Goal: Navigation & Orientation: Find specific page/section

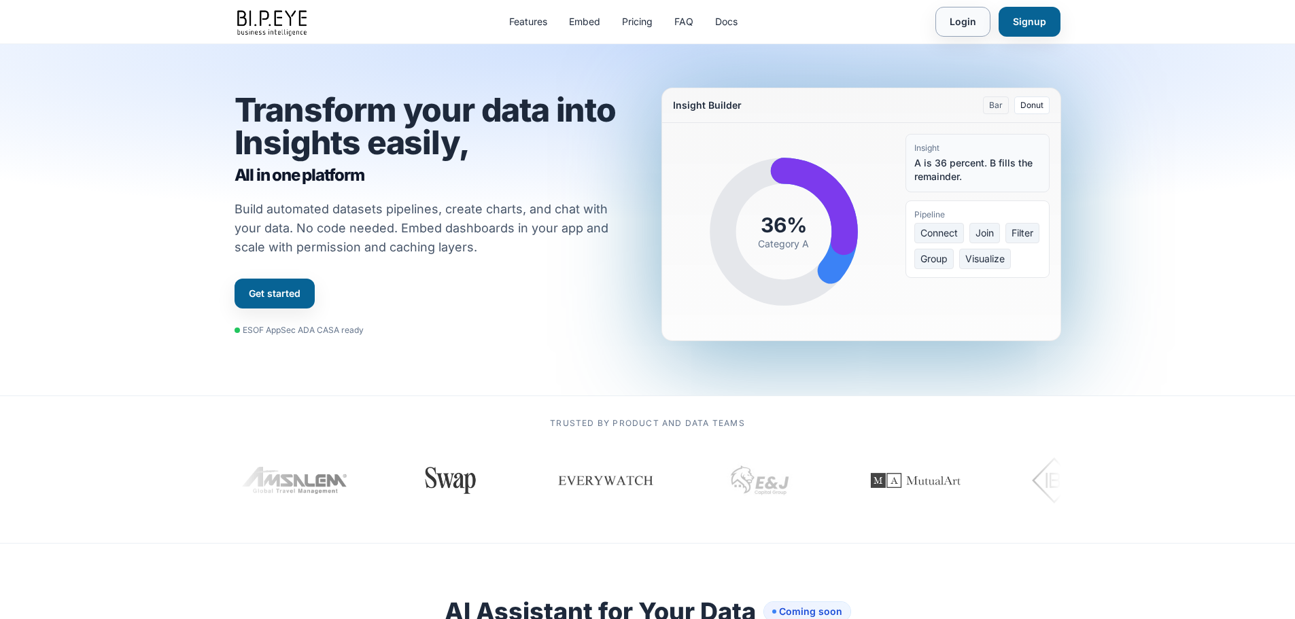
click at [974, 30] on link "Login" at bounding box center [962, 22] width 55 height 30
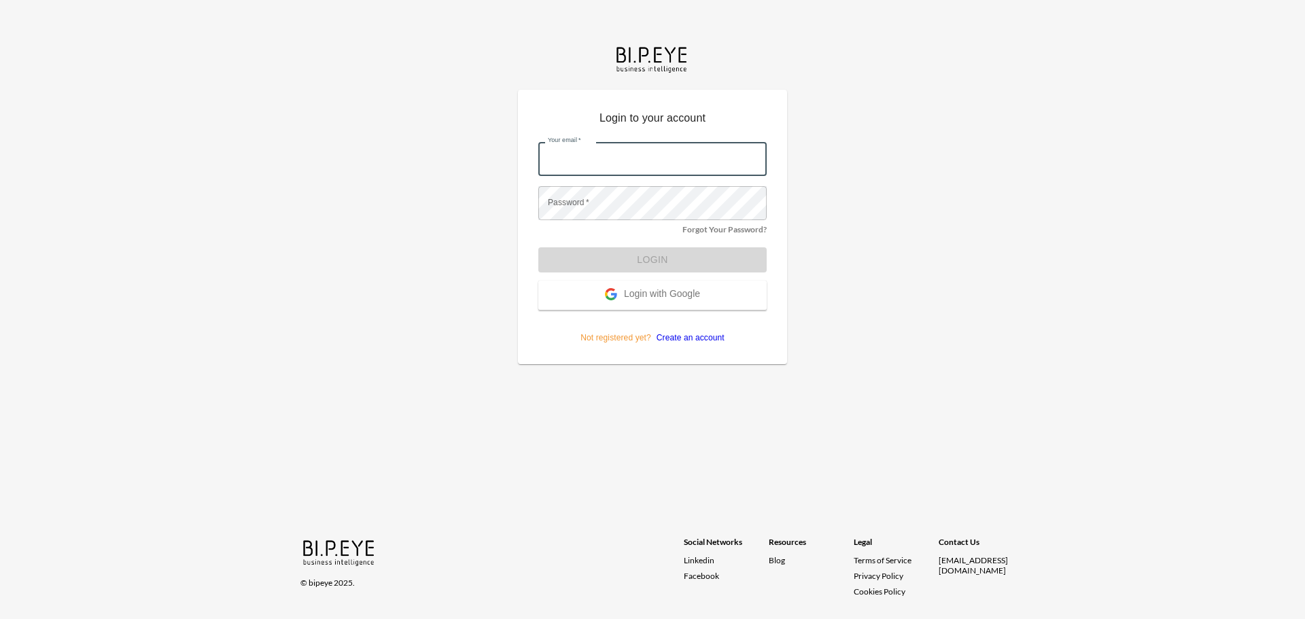
click at [621, 165] on input "Your email   *" at bounding box center [652, 159] width 228 height 34
type input "ariels@ibi.co.il"
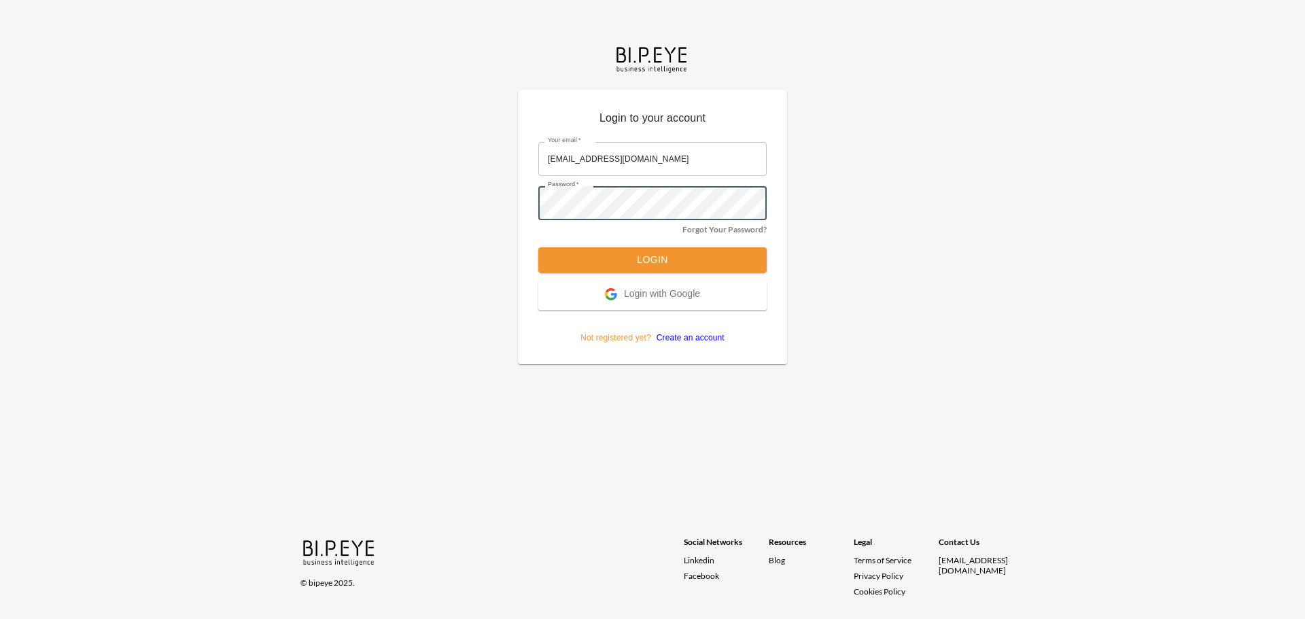
click at [538, 247] on button "Login" at bounding box center [652, 259] width 228 height 25
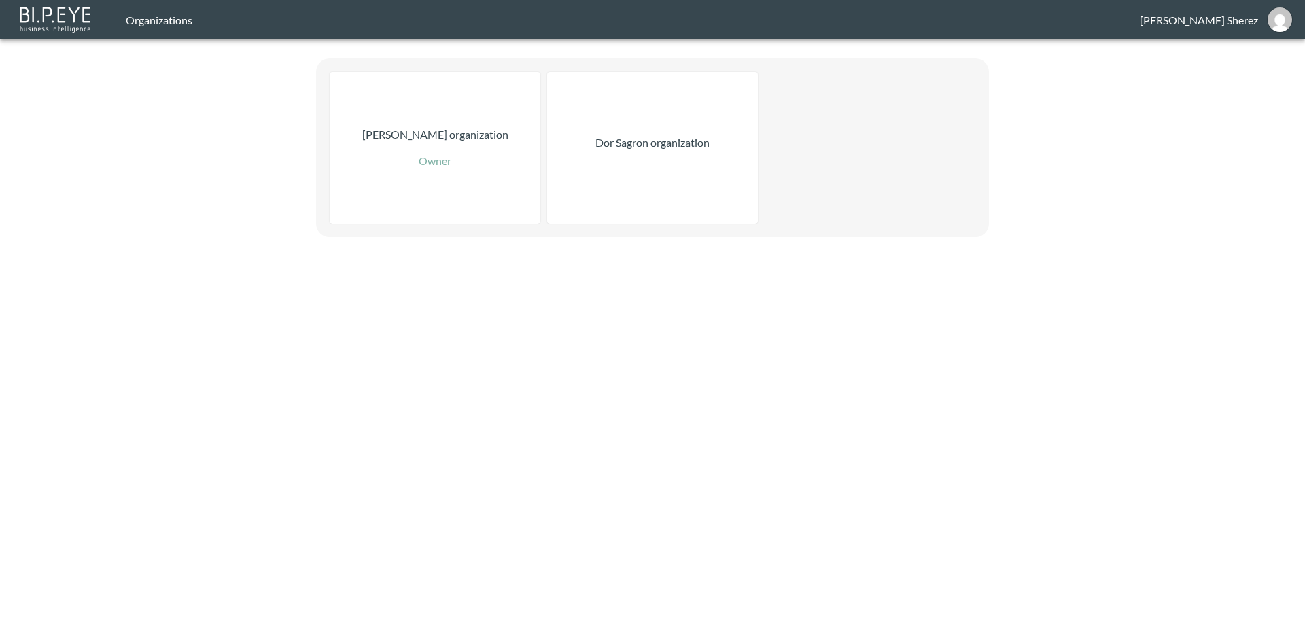
click at [596, 204] on div "Dor Sagron organization" at bounding box center [652, 148] width 211 height 152
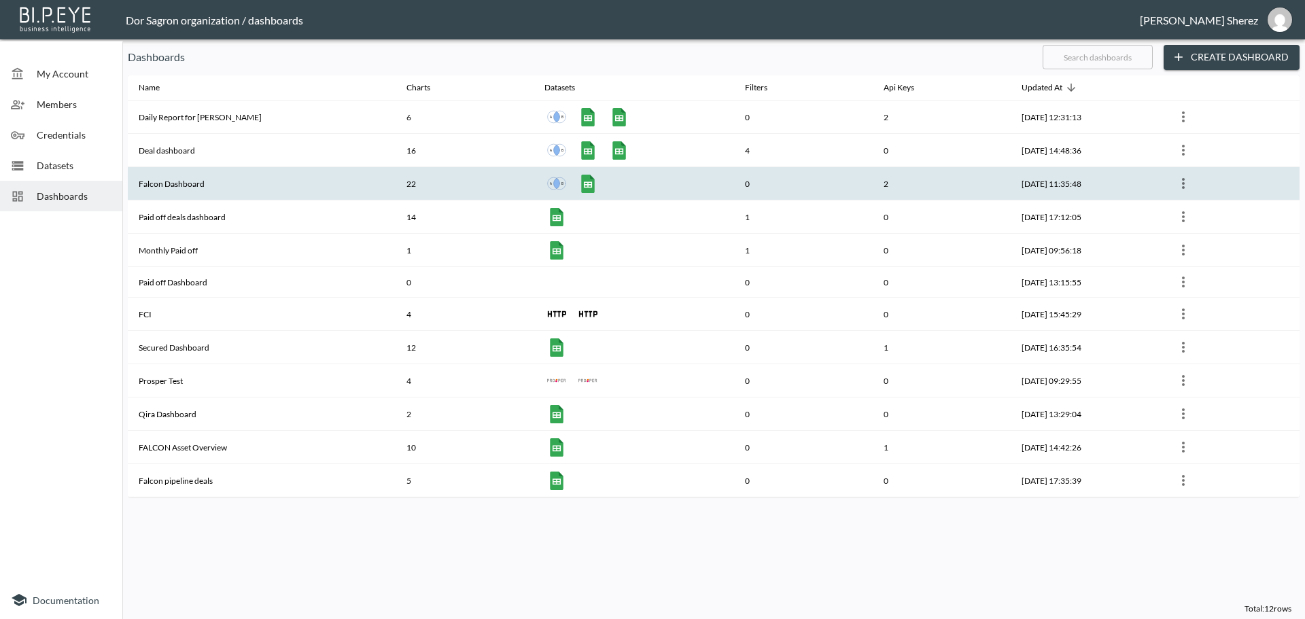
click at [166, 188] on th "Falcon Dashboard" at bounding box center [262, 183] width 268 height 33
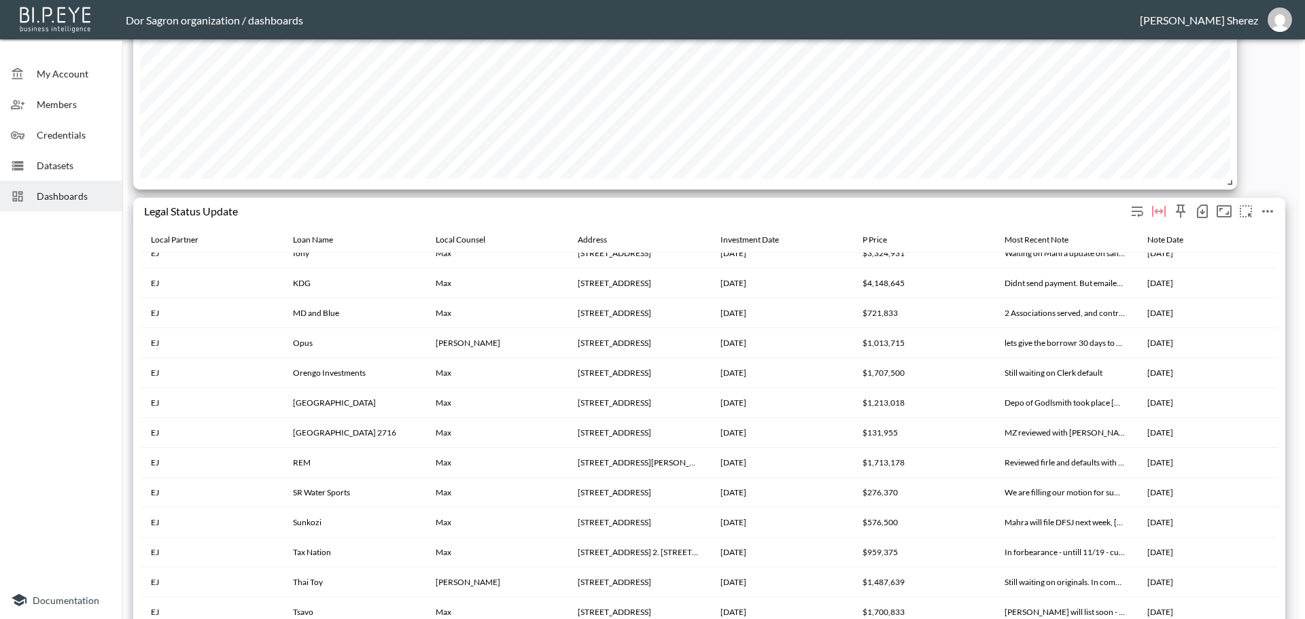
scroll to position [2447, 0]
